Goal: Task Accomplishment & Management: Manage account settings

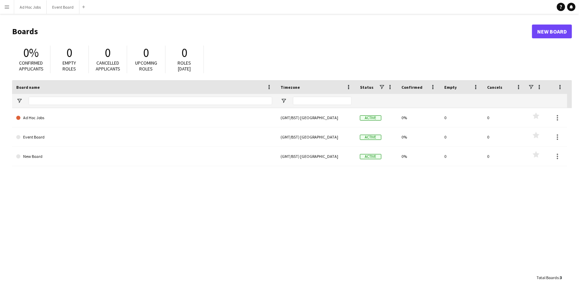
click at [9, 6] on app-icon "Menu" at bounding box center [7, 7] width 6 height 6
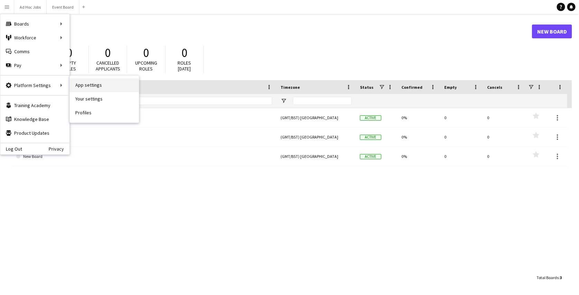
click at [92, 88] on link "App settings" at bounding box center [104, 85] width 69 height 14
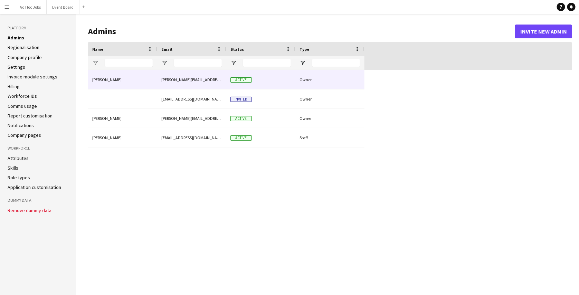
type input "**********"
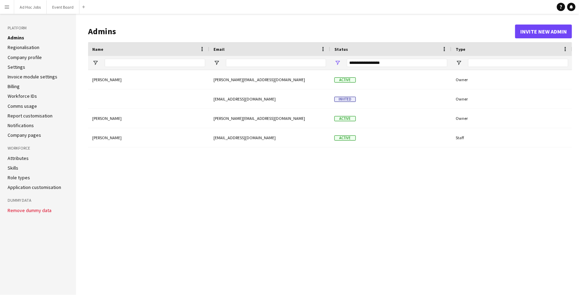
click at [6, 8] on app-icon "Menu" at bounding box center [7, 7] width 6 height 6
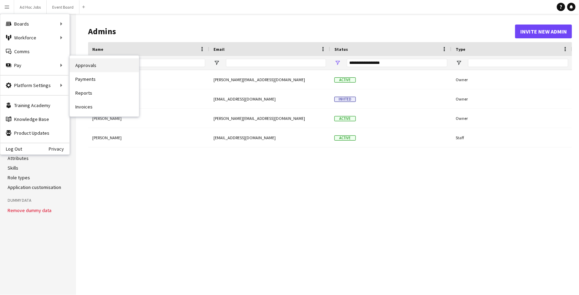
click at [85, 69] on link "Approvals" at bounding box center [104, 65] width 69 height 14
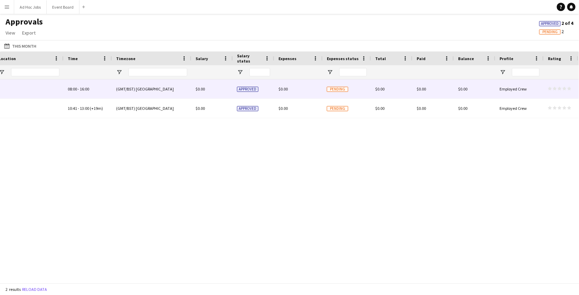
click at [293, 86] on div "$0.00" at bounding box center [298, 88] width 48 height 19
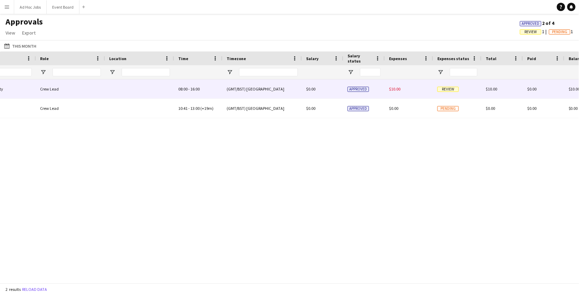
click at [339, 88] on div "$0.00" at bounding box center [322, 88] width 41 height 19
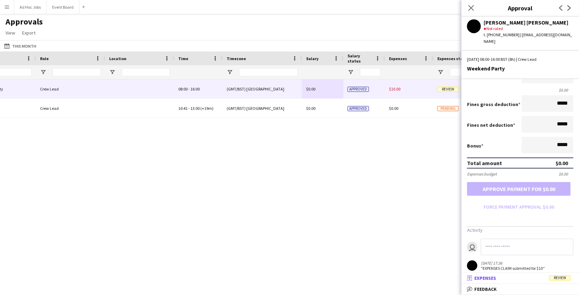
click at [501, 281] on mat-panel-title "receipt Expenses Review" at bounding box center [518, 278] width 115 height 6
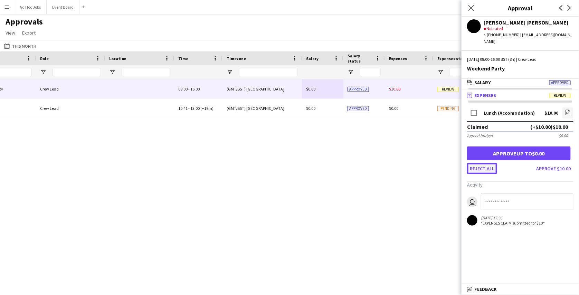
click at [486, 163] on button "Reject all" at bounding box center [482, 168] width 30 height 11
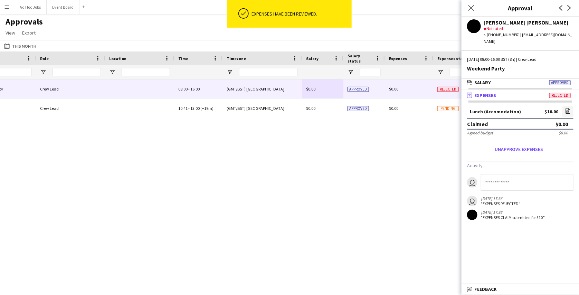
click at [384, 155] on div "Ad Hoc Jobs New job Crew Lead 10:41 - 13:00 (+19m) (GMT/BST) [GEOGRAPHIC_DATA] …" at bounding box center [289, 178] width 579 height 198
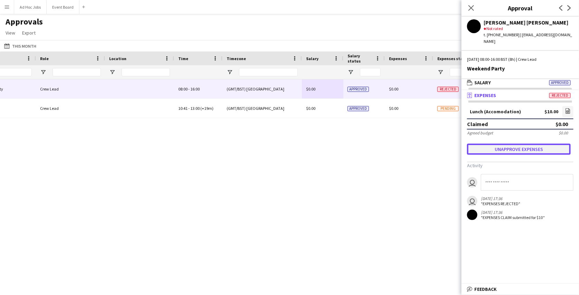
click at [517, 147] on button "Unapprove expenses" at bounding box center [519, 149] width 104 height 11
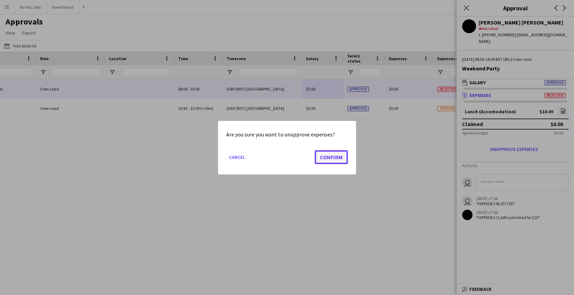
click at [339, 157] on button "Confirm" at bounding box center [331, 157] width 33 height 14
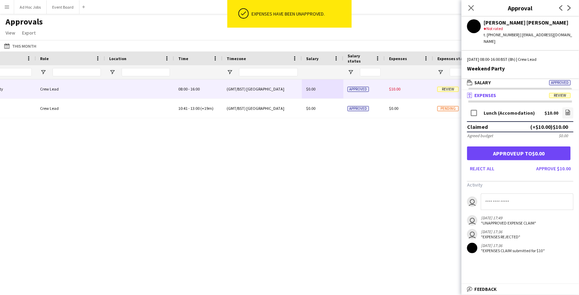
click at [490, 193] on input at bounding box center [527, 201] width 93 height 17
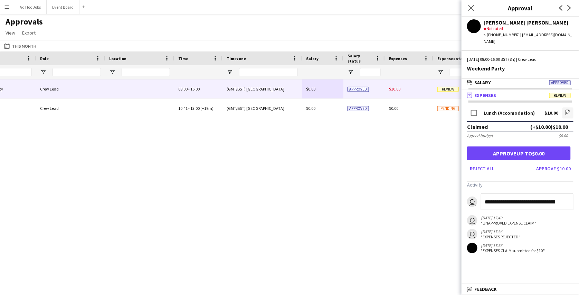
type input "**********"
